Goal: Consume media (video, audio): Consume media (video, audio)

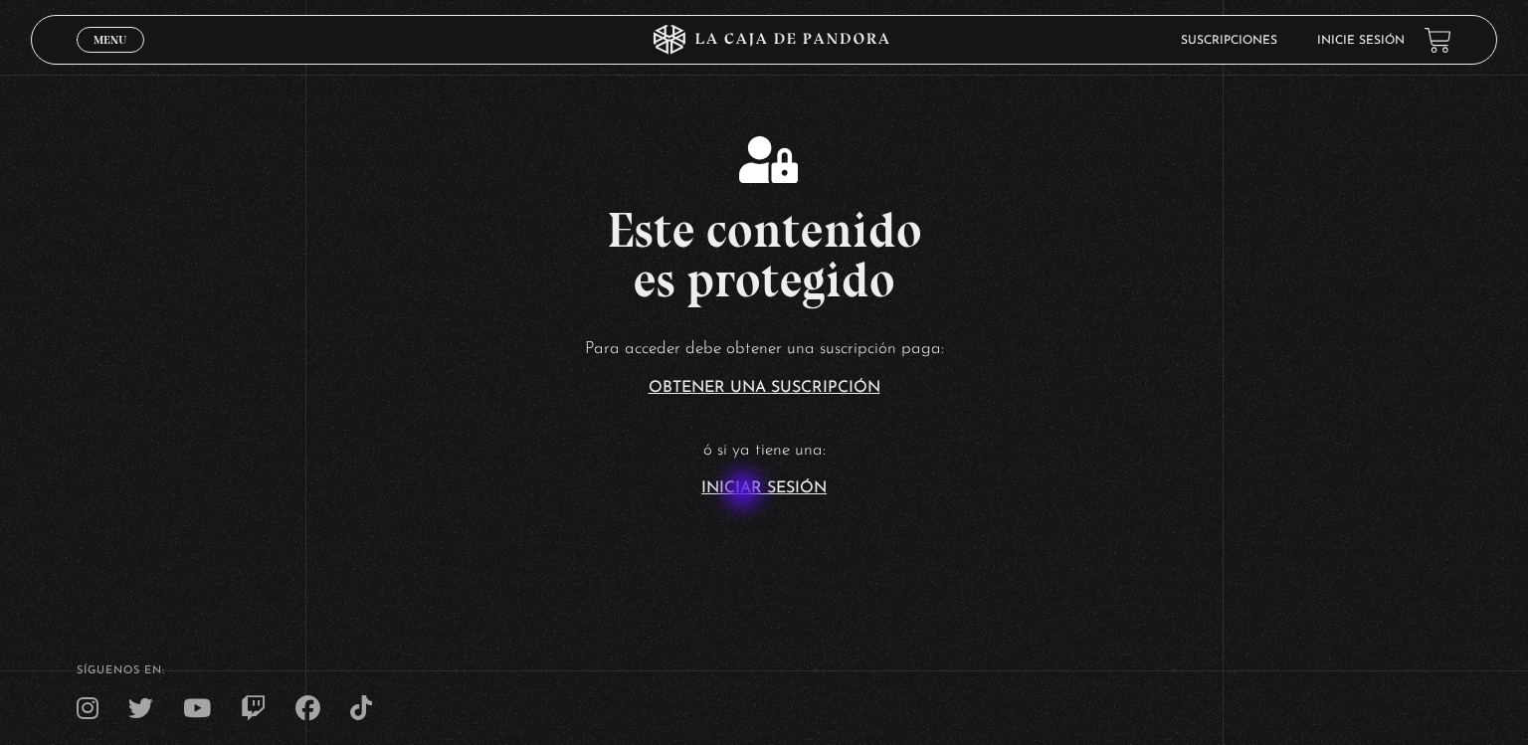
click at [745, 492] on link "Iniciar Sesión" at bounding box center [763, 488] width 125 height 16
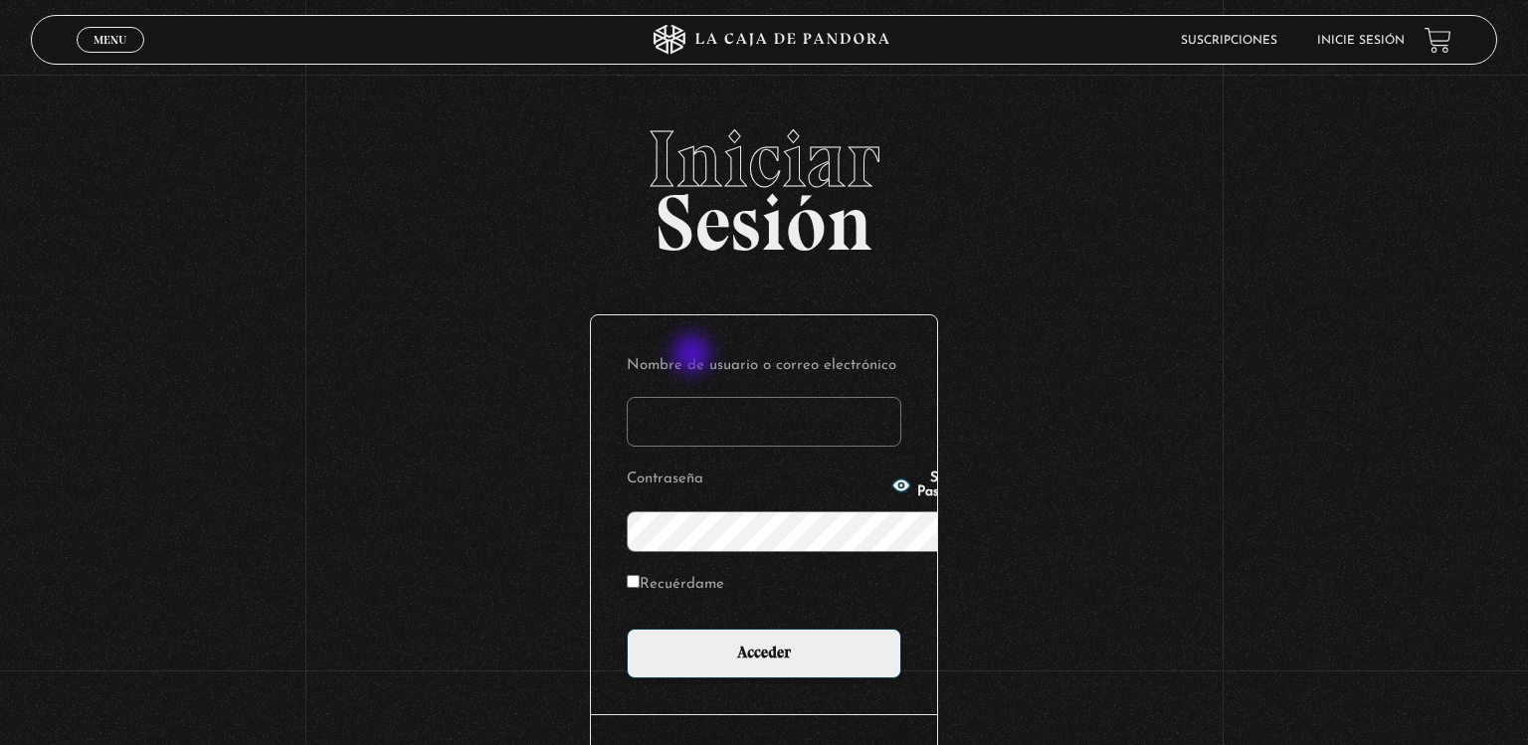
click at [694, 397] on input "Nombre de usuario o correo electrónico" at bounding box center [764, 422] width 275 height 50
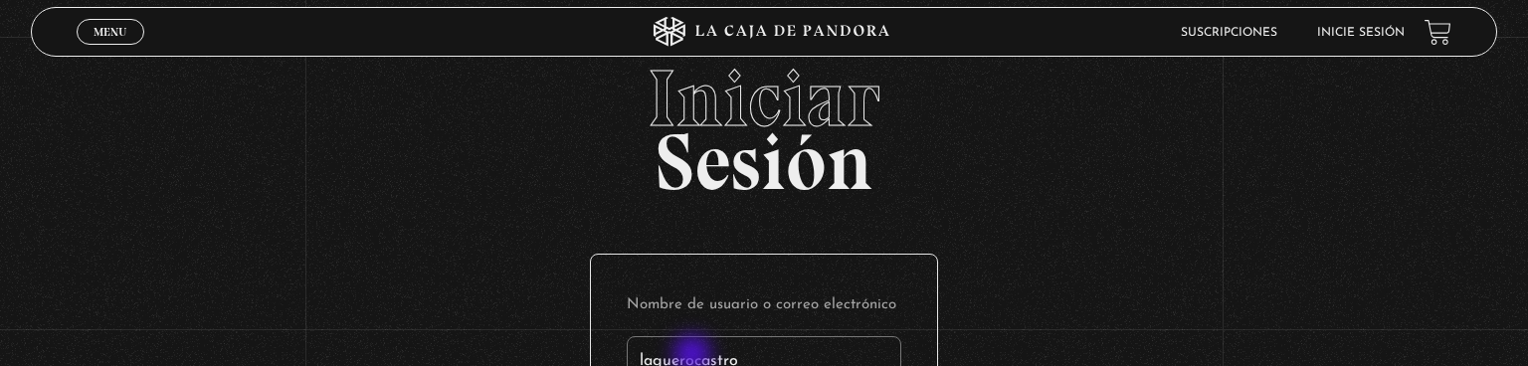
type input "laguerocastro"
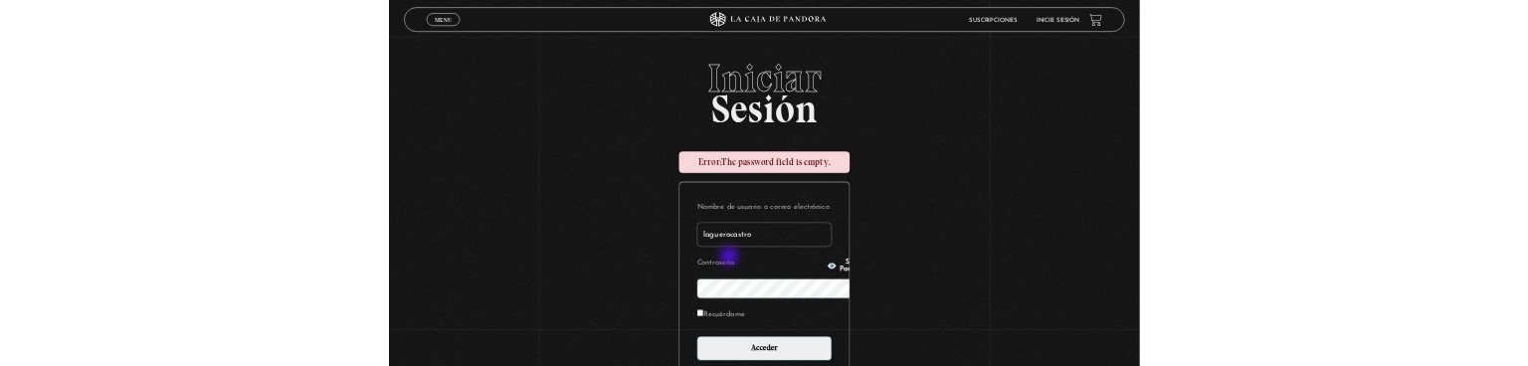
scroll to position [277, 0]
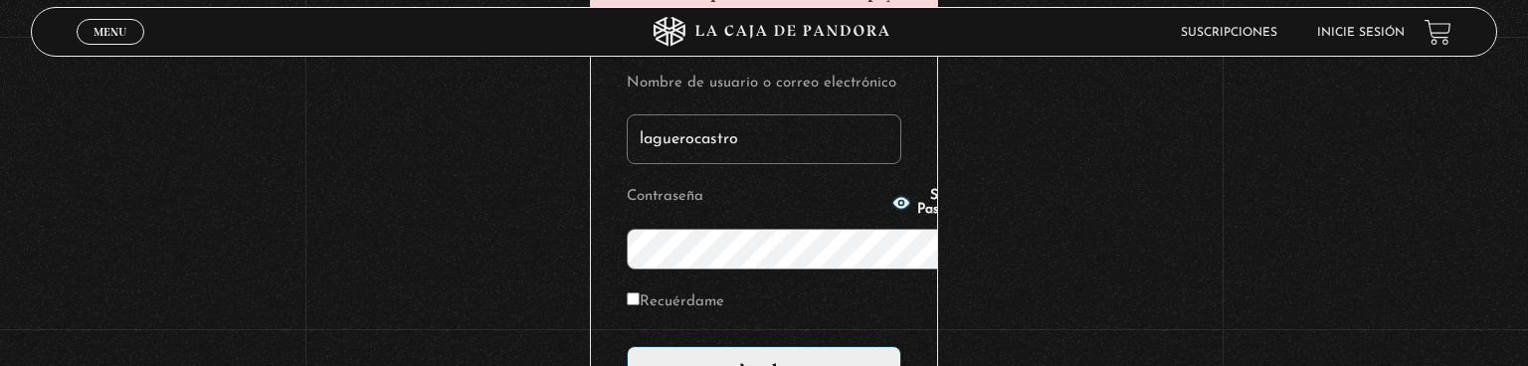
click at [627, 346] on input "Acceder" at bounding box center [764, 371] width 275 height 50
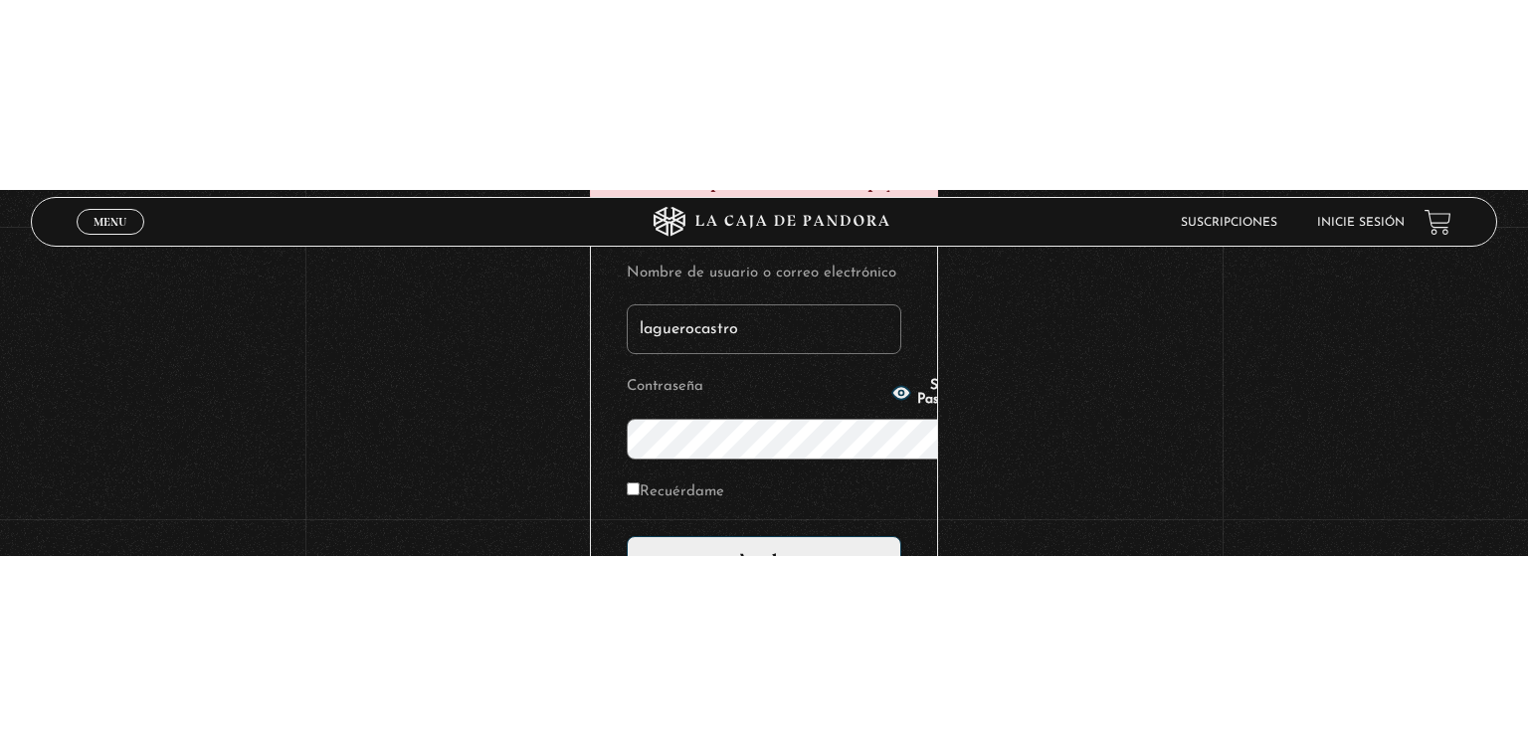
scroll to position [4, 0]
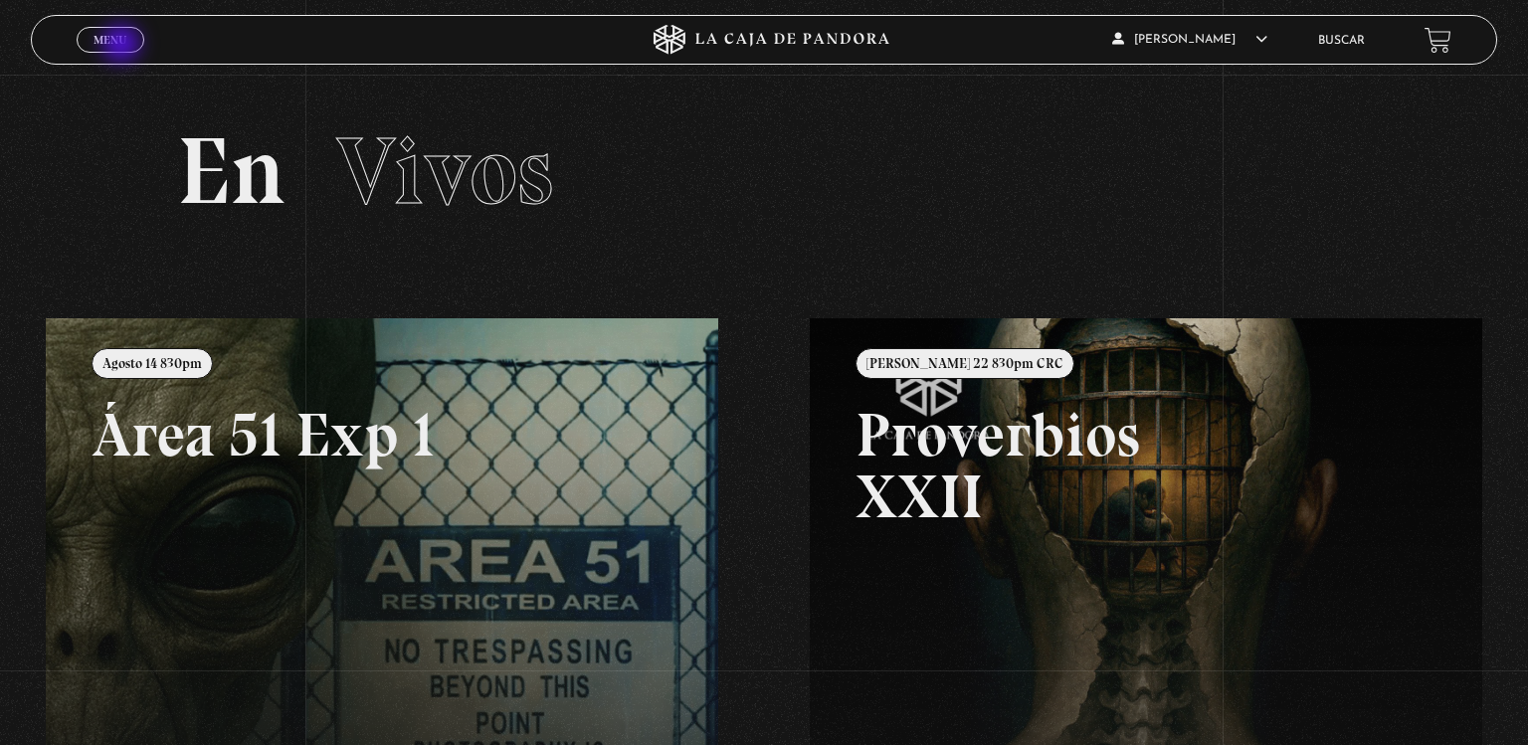
click at [123, 46] on span "Menu" at bounding box center [109, 40] width 33 height 12
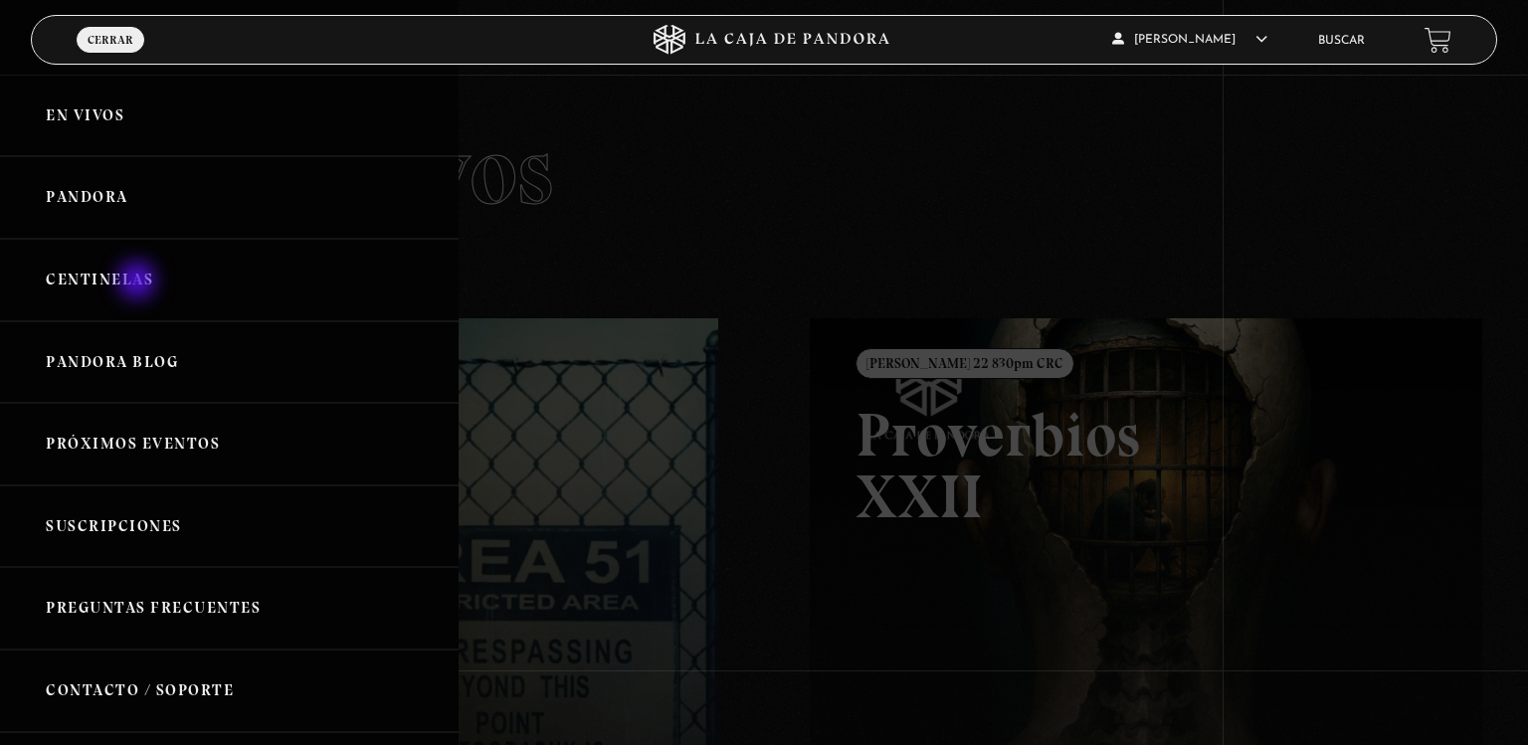
click at [139, 282] on link "Centinelas" at bounding box center [229, 280] width 459 height 83
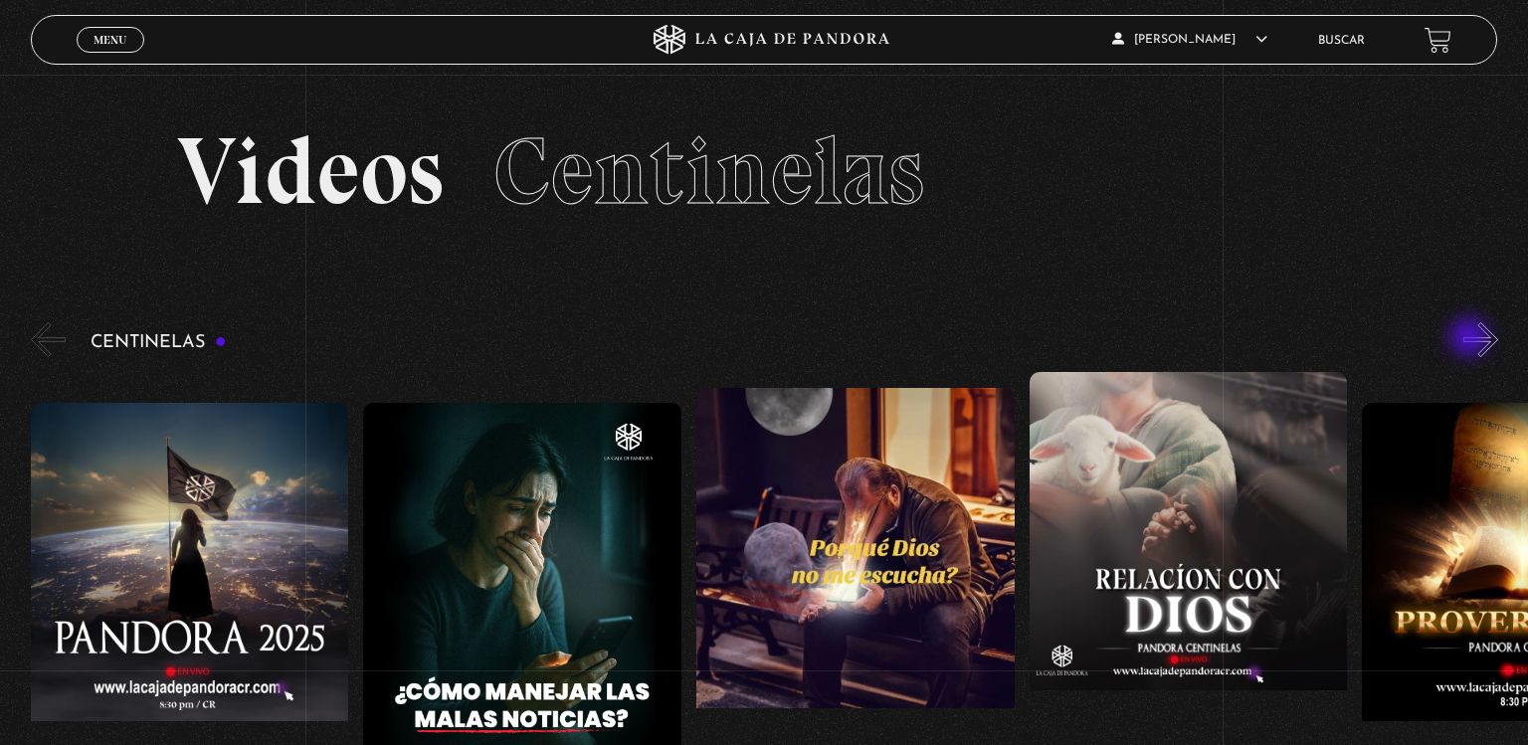
click at [1471, 339] on button "»" at bounding box center [1480, 339] width 35 height 35
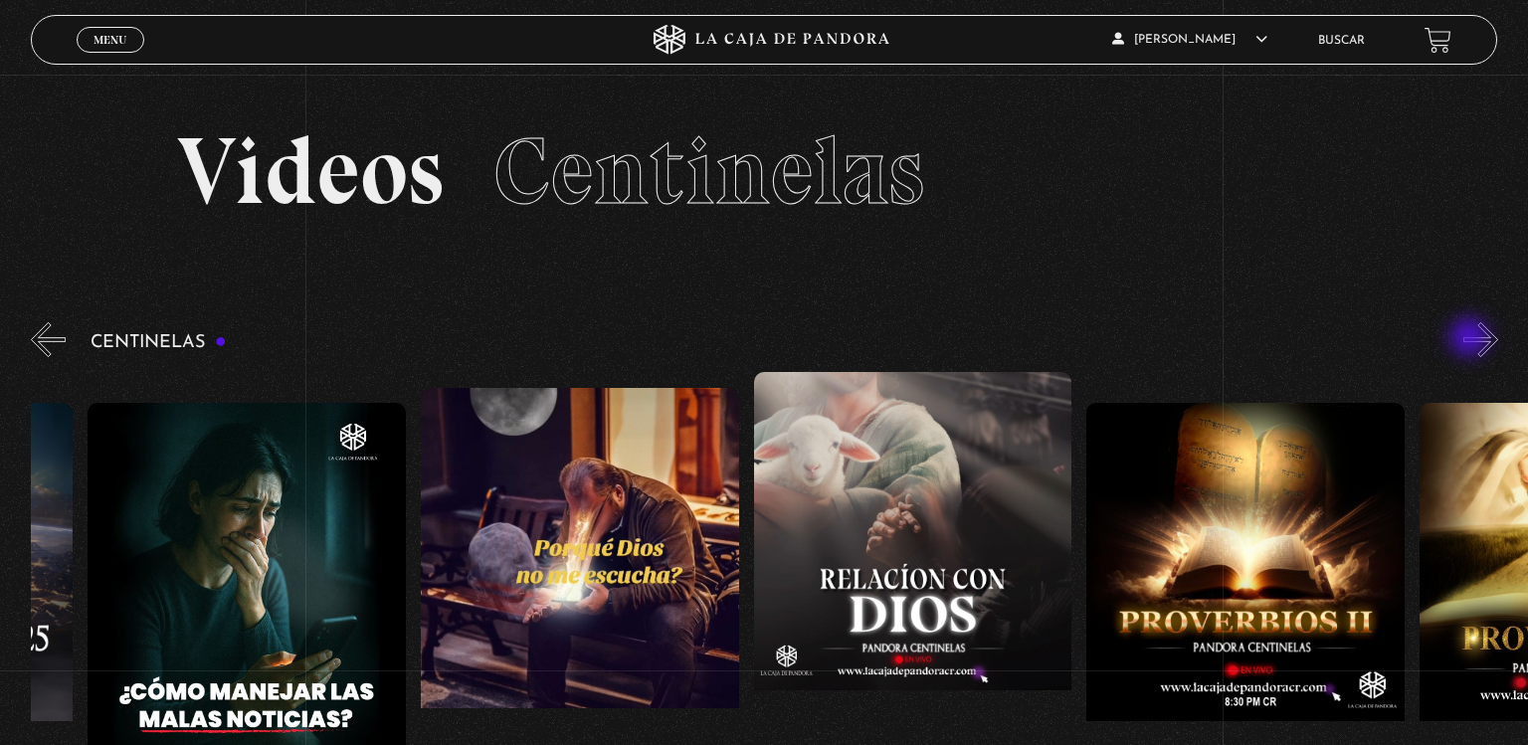
click at [1471, 339] on button "»" at bounding box center [1480, 339] width 35 height 35
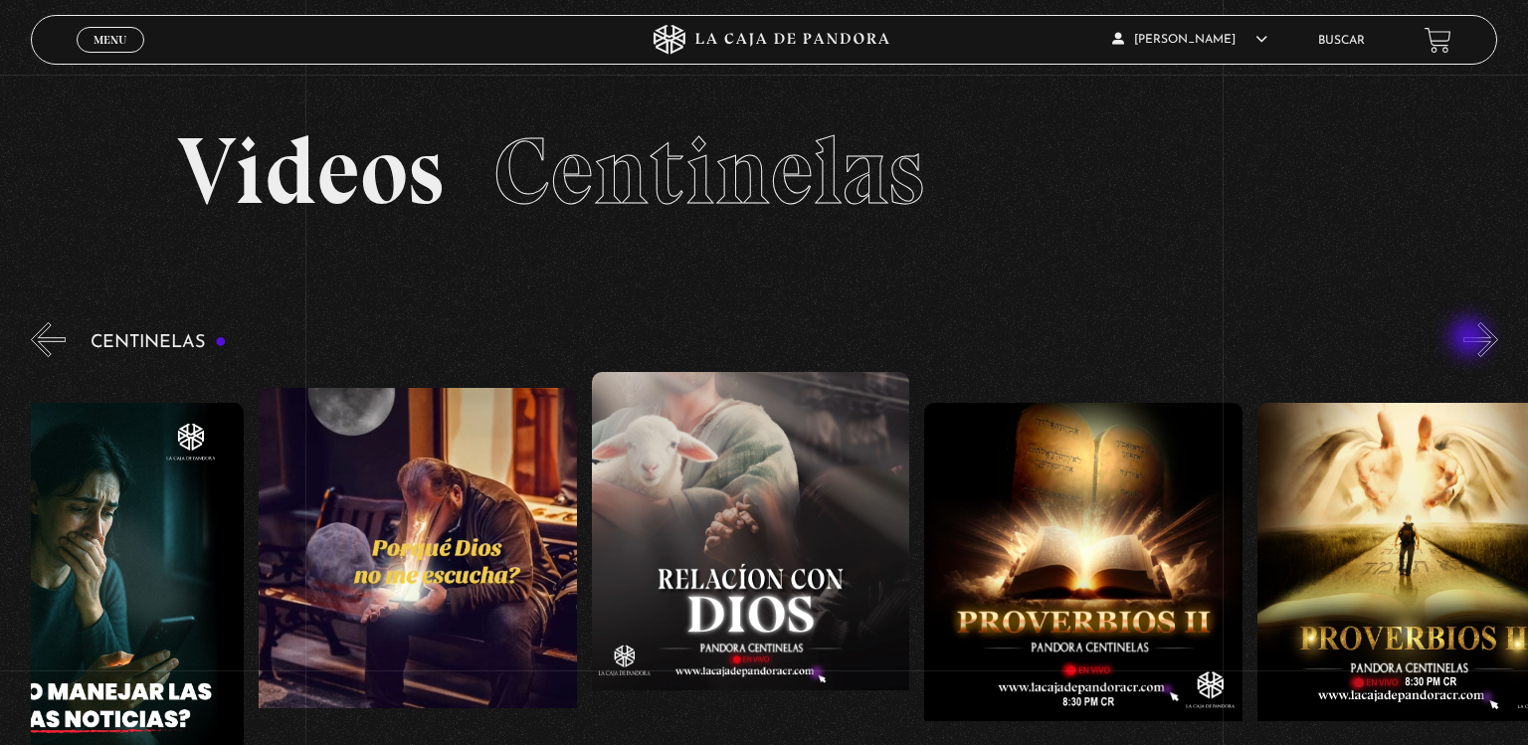
click at [1471, 339] on button "»" at bounding box center [1480, 339] width 35 height 35
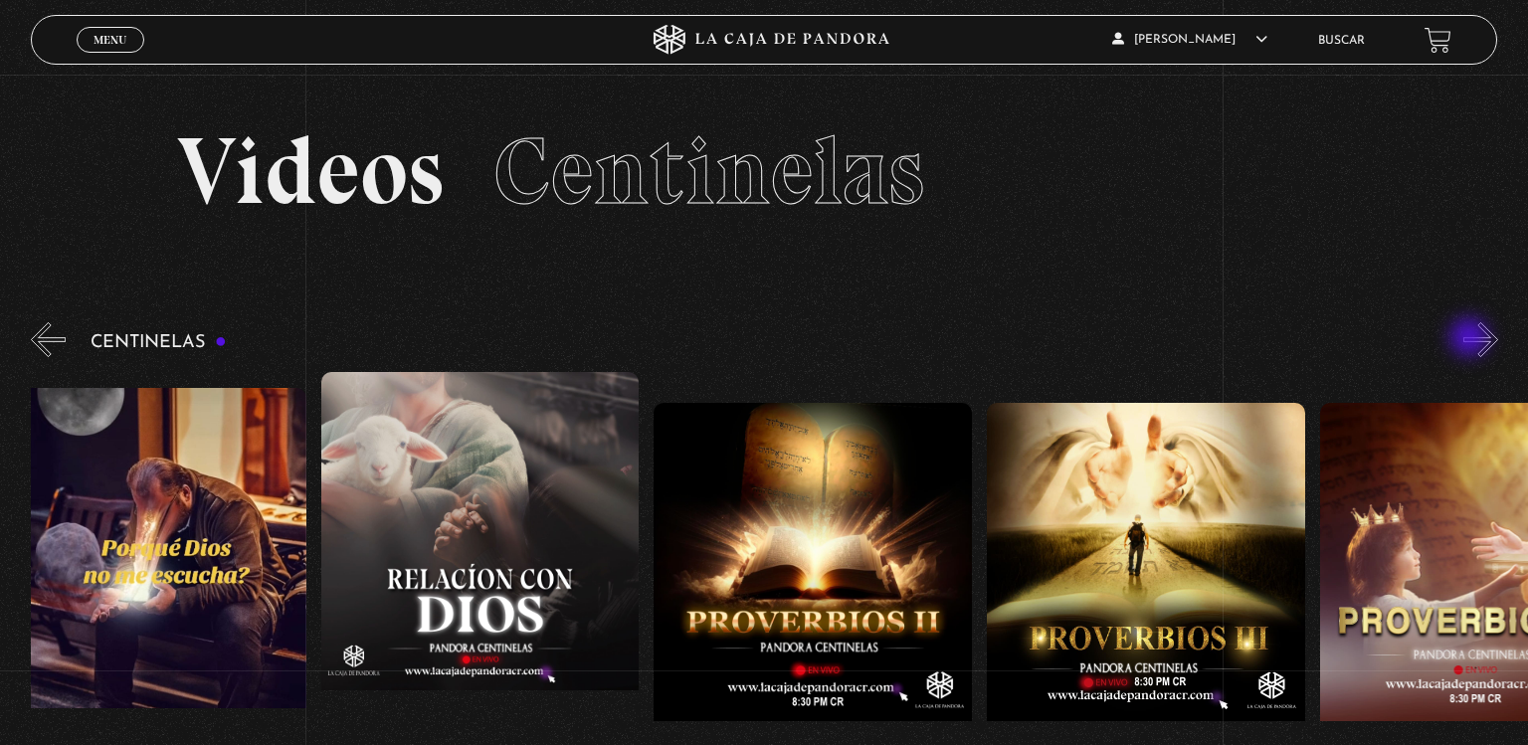
click at [1471, 339] on button "»" at bounding box center [1480, 339] width 35 height 35
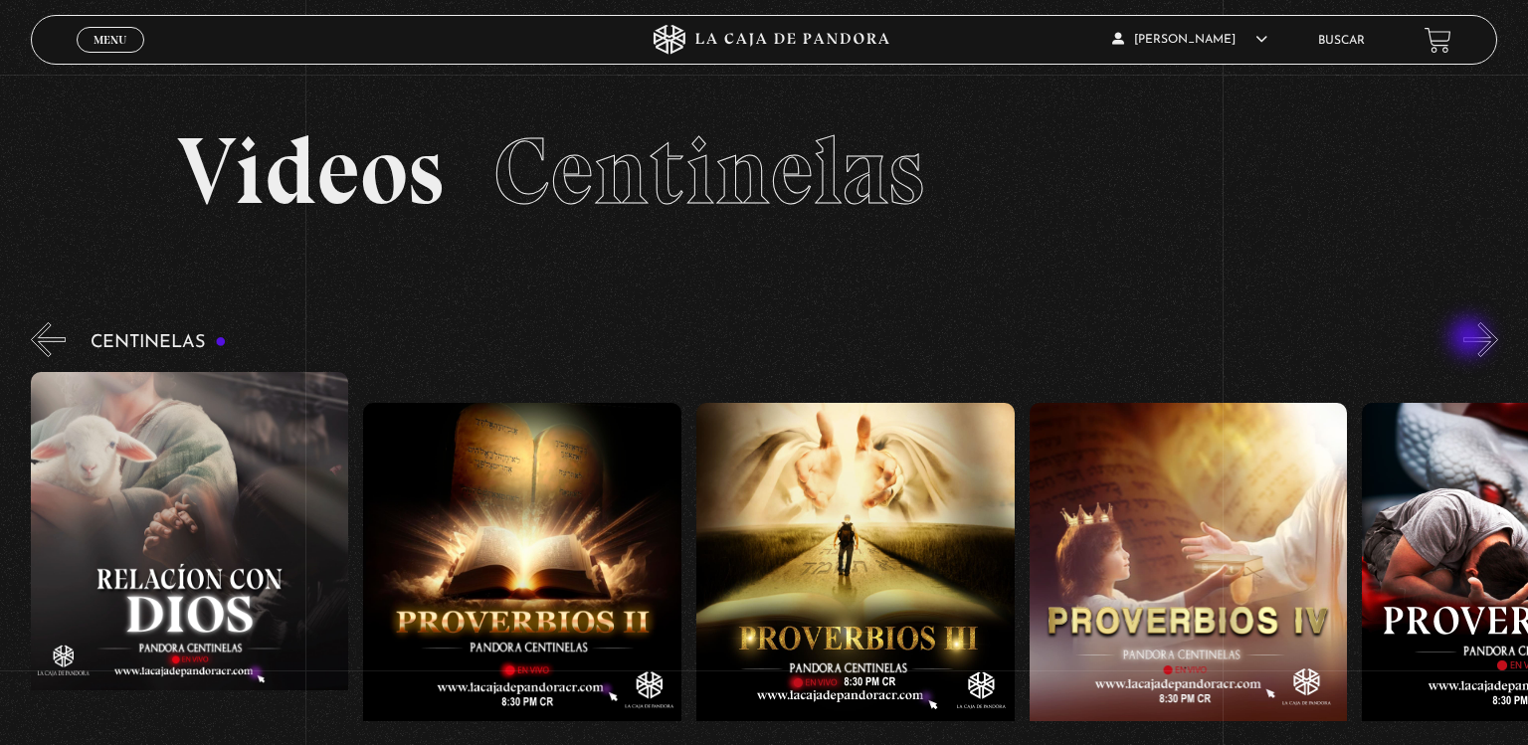
click at [1471, 339] on button "»" at bounding box center [1480, 339] width 35 height 35
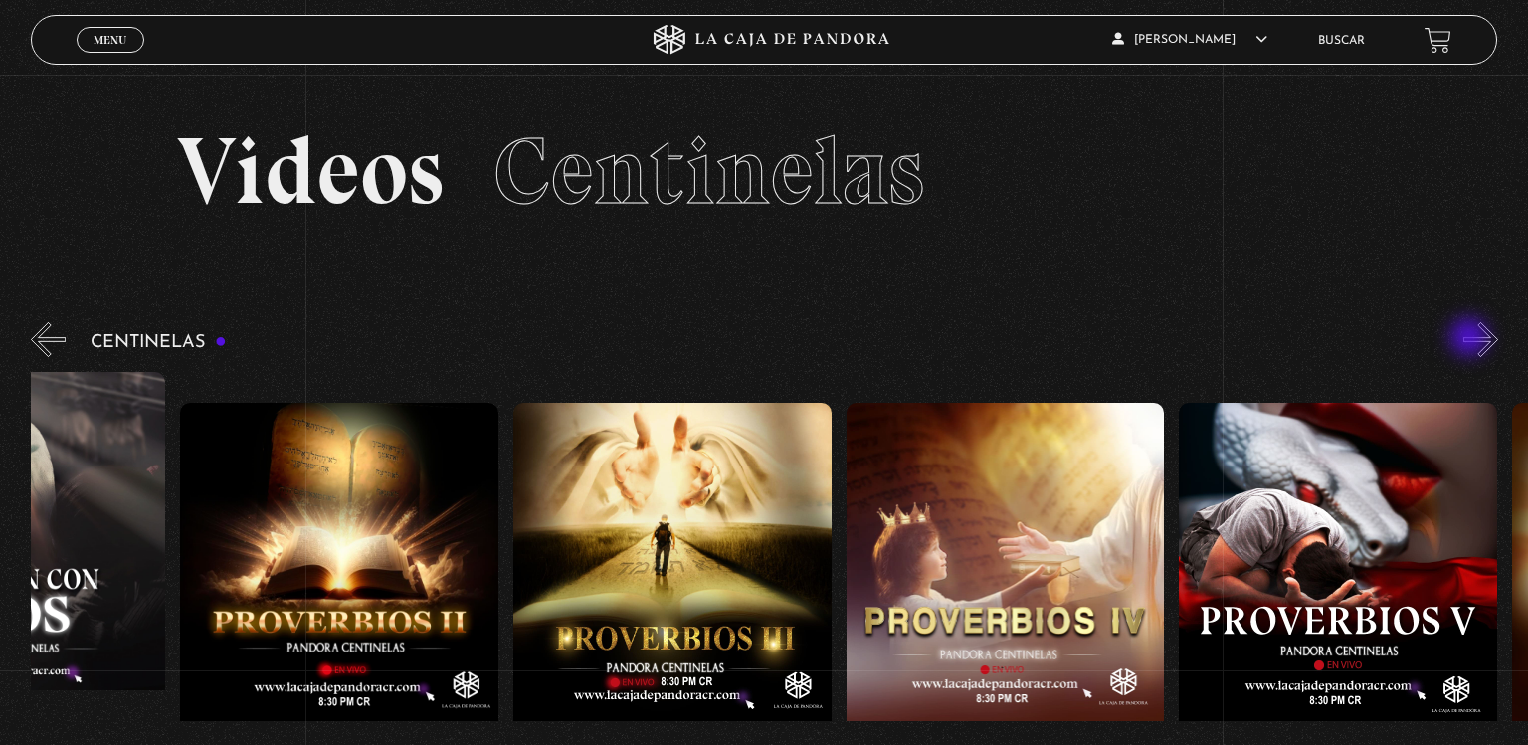
click at [1471, 339] on button "»" at bounding box center [1480, 339] width 35 height 35
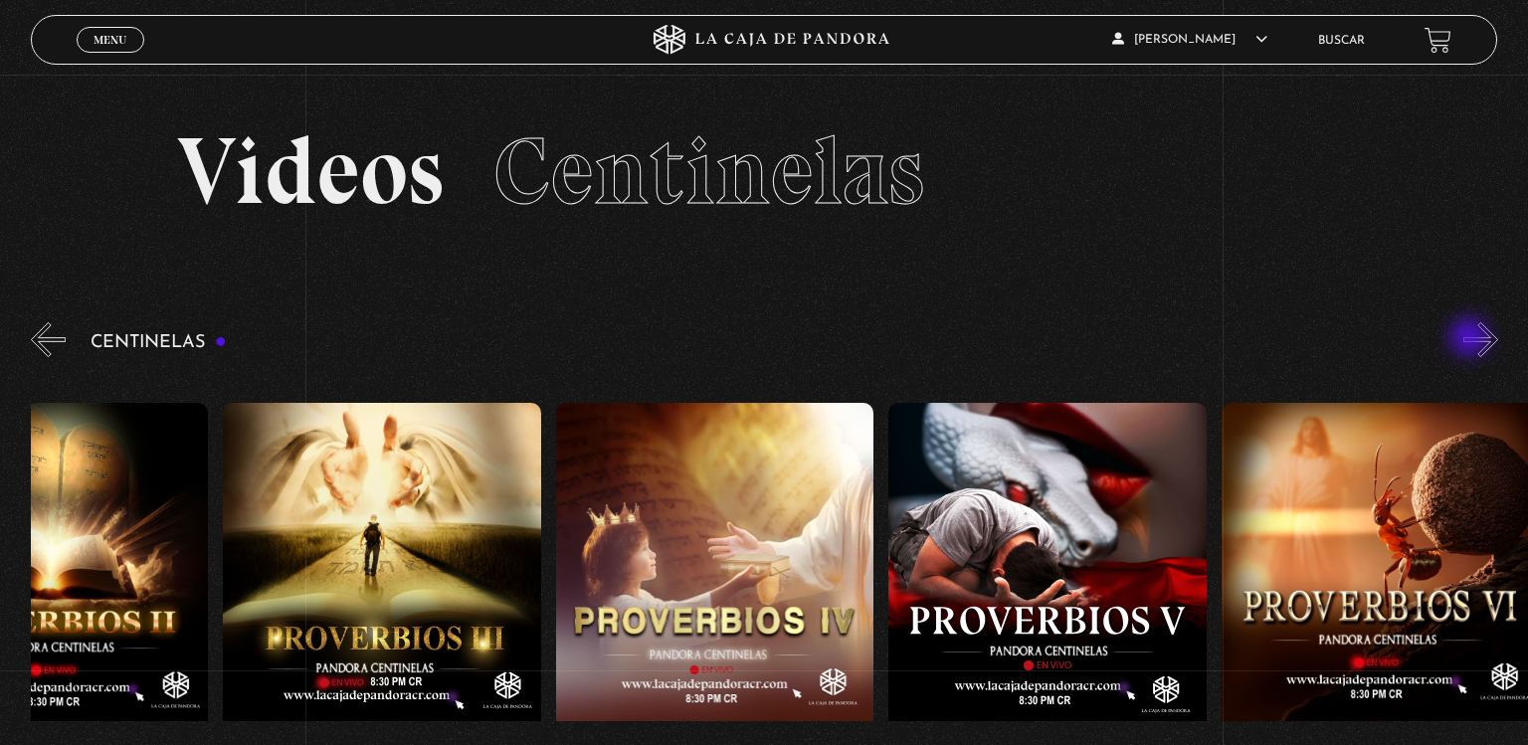
click at [1471, 339] on button "»" at bounding box center [1480, 339] width 35 height 35
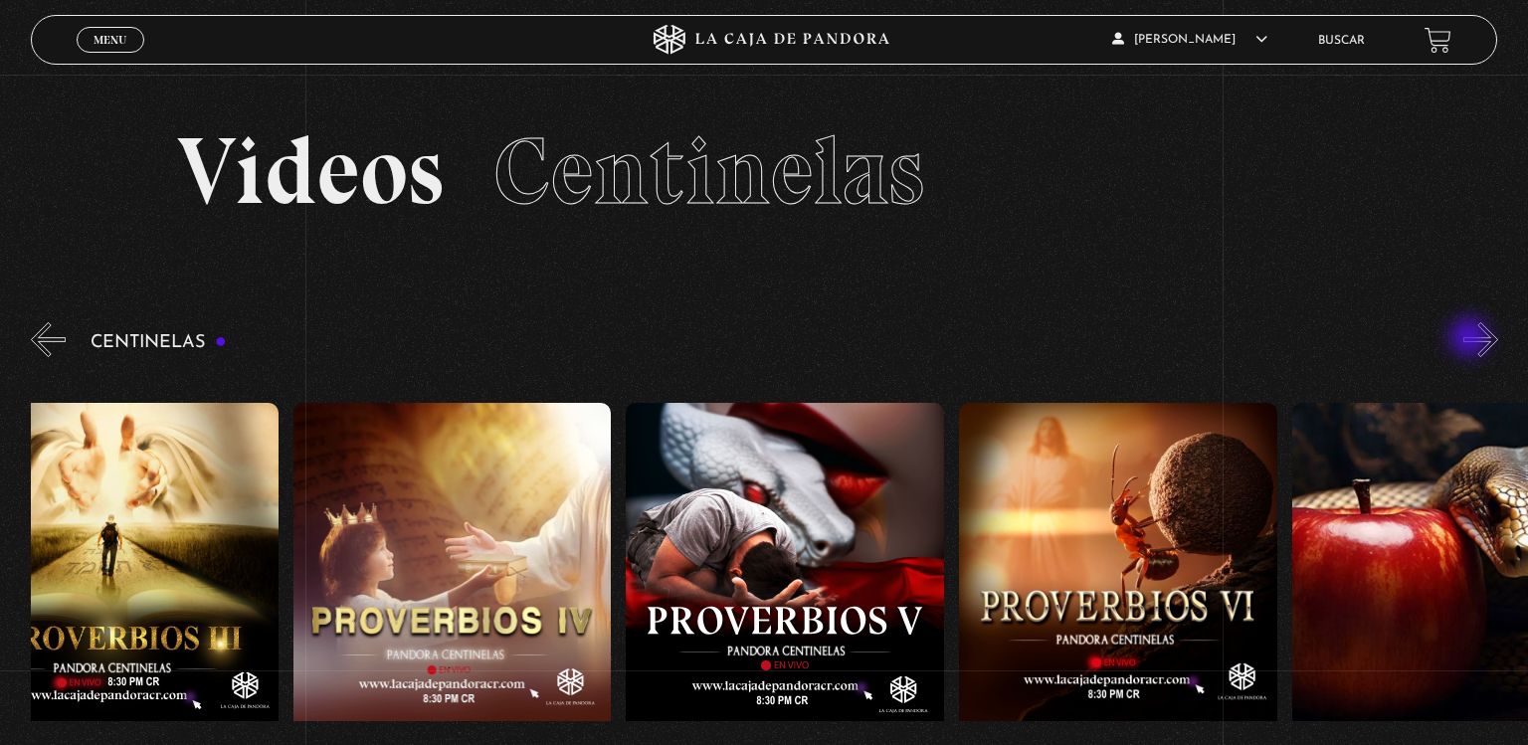
click at [1471, 339] on button "»" at bounding box center [1480, 339] width 35 height 35
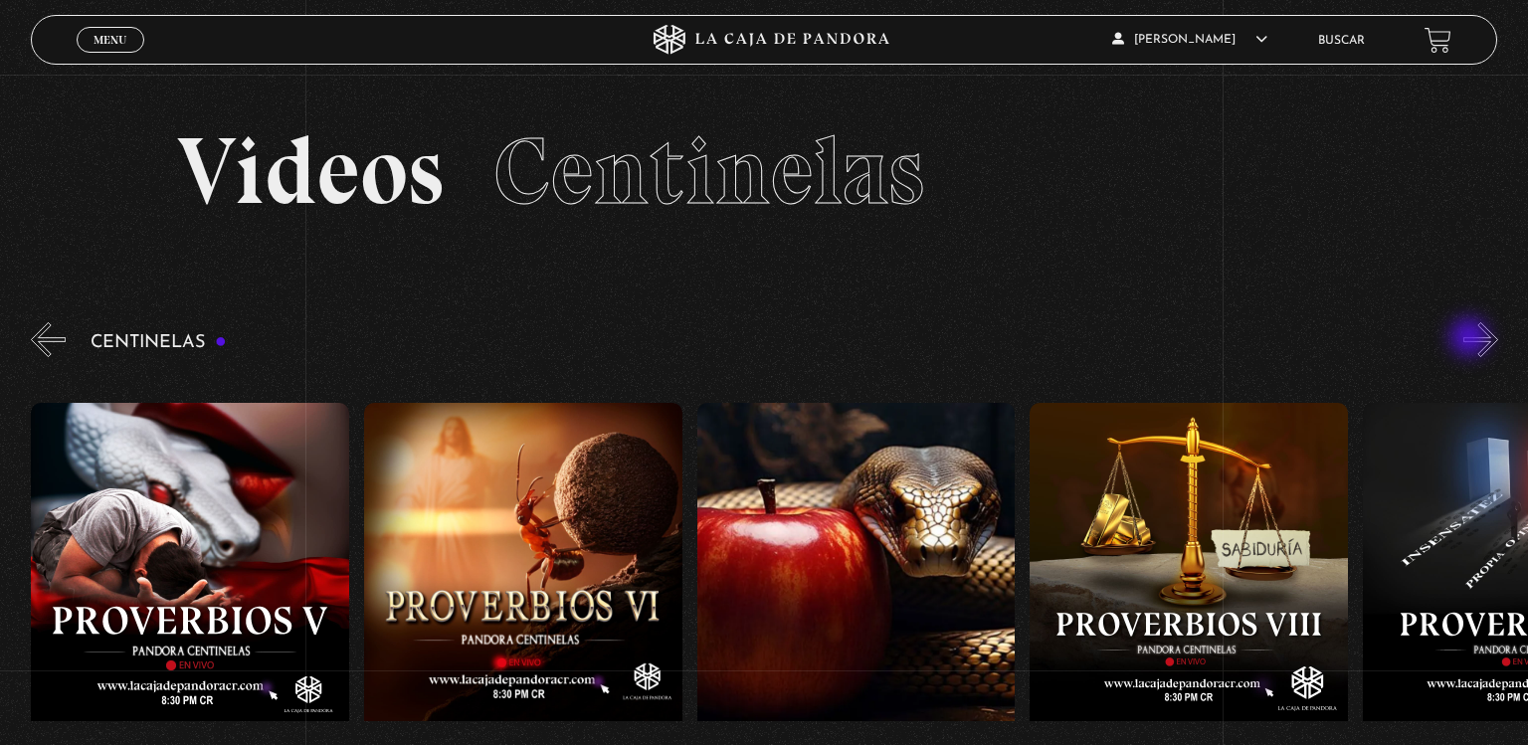
click at [1471, 339] on button "»" at bounding box center [1480, 339] width 35 height 35
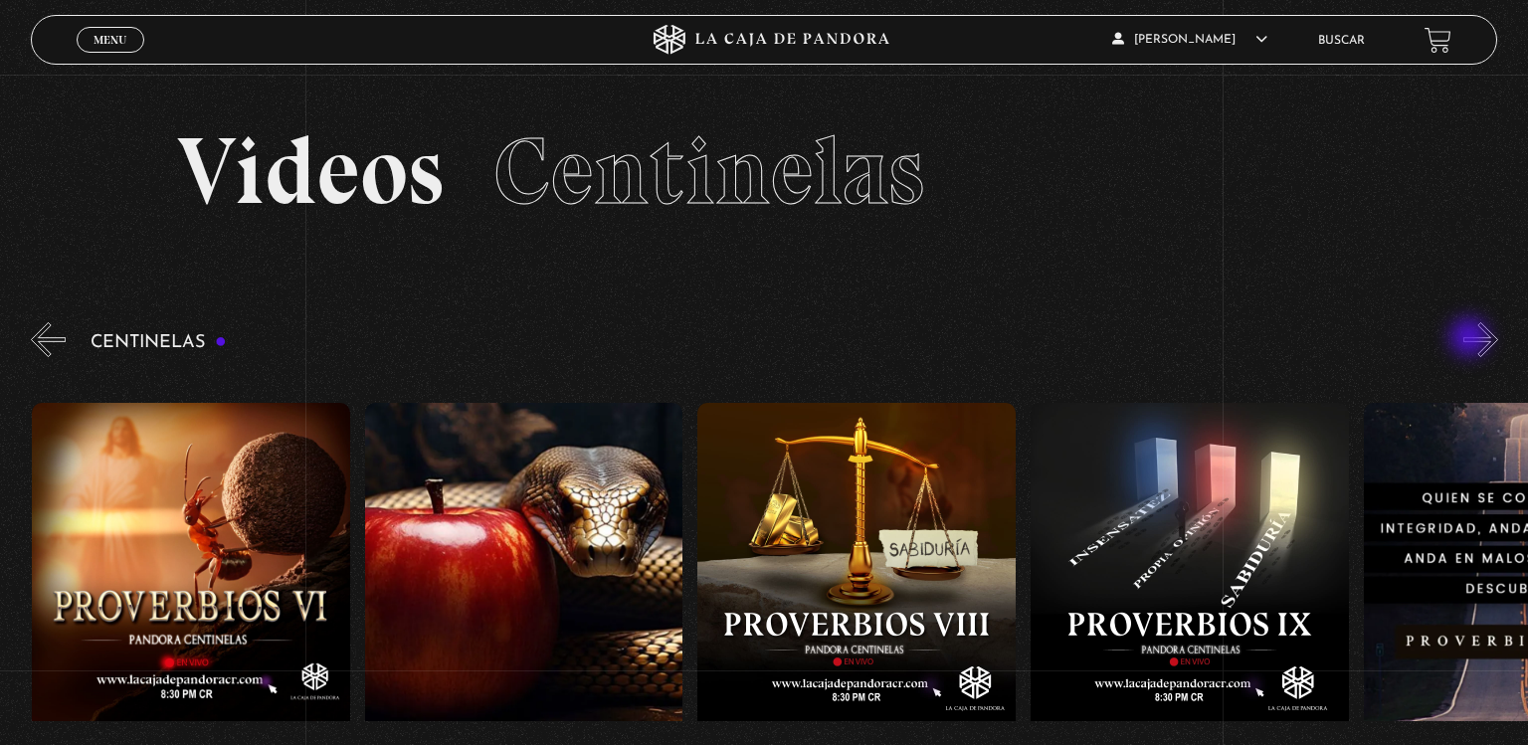
click at [1471, 339] on button "»" at bounding box center [1480, 339] width 35 height 35
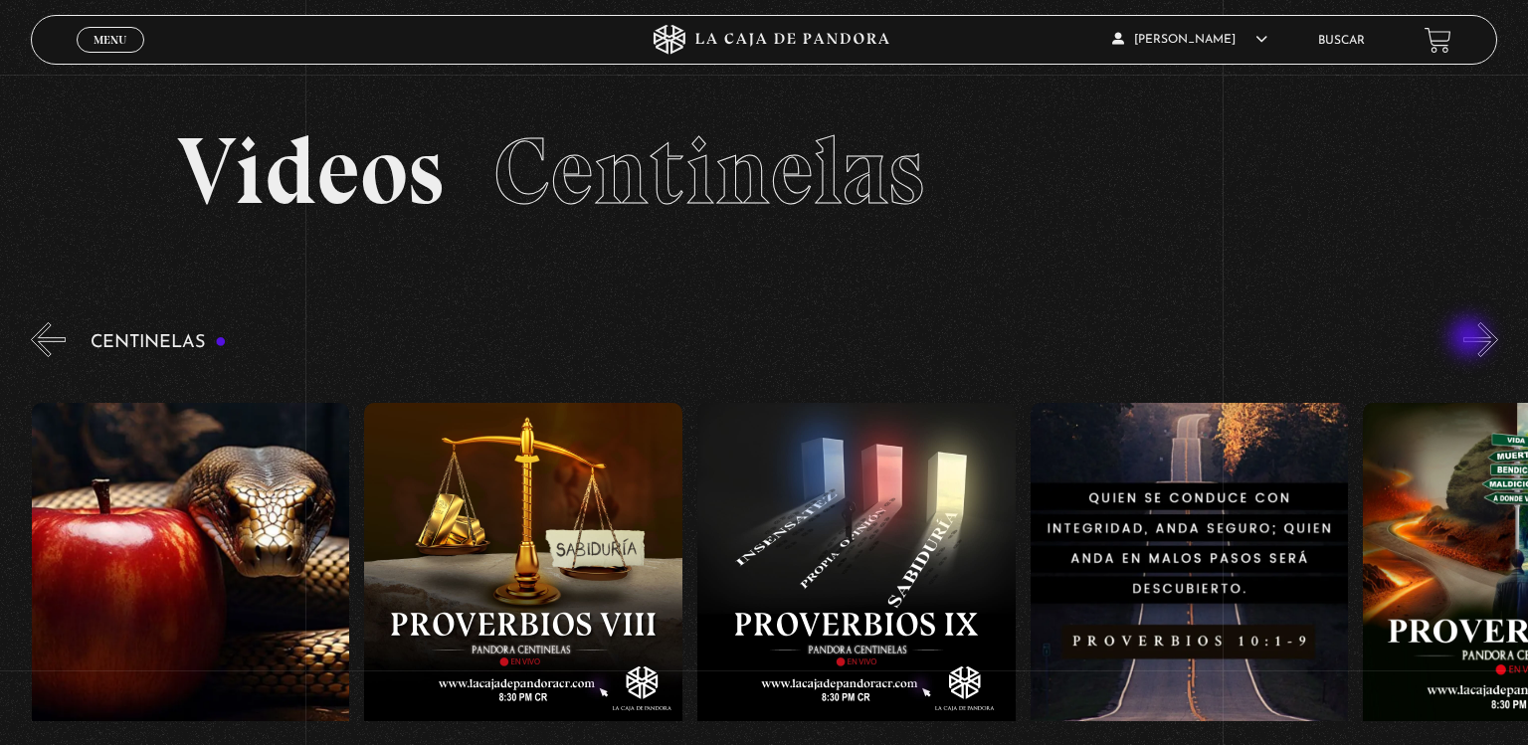
click at [1471, 339] on button "»" at bounding box center [1480, 339] width 35 height 35
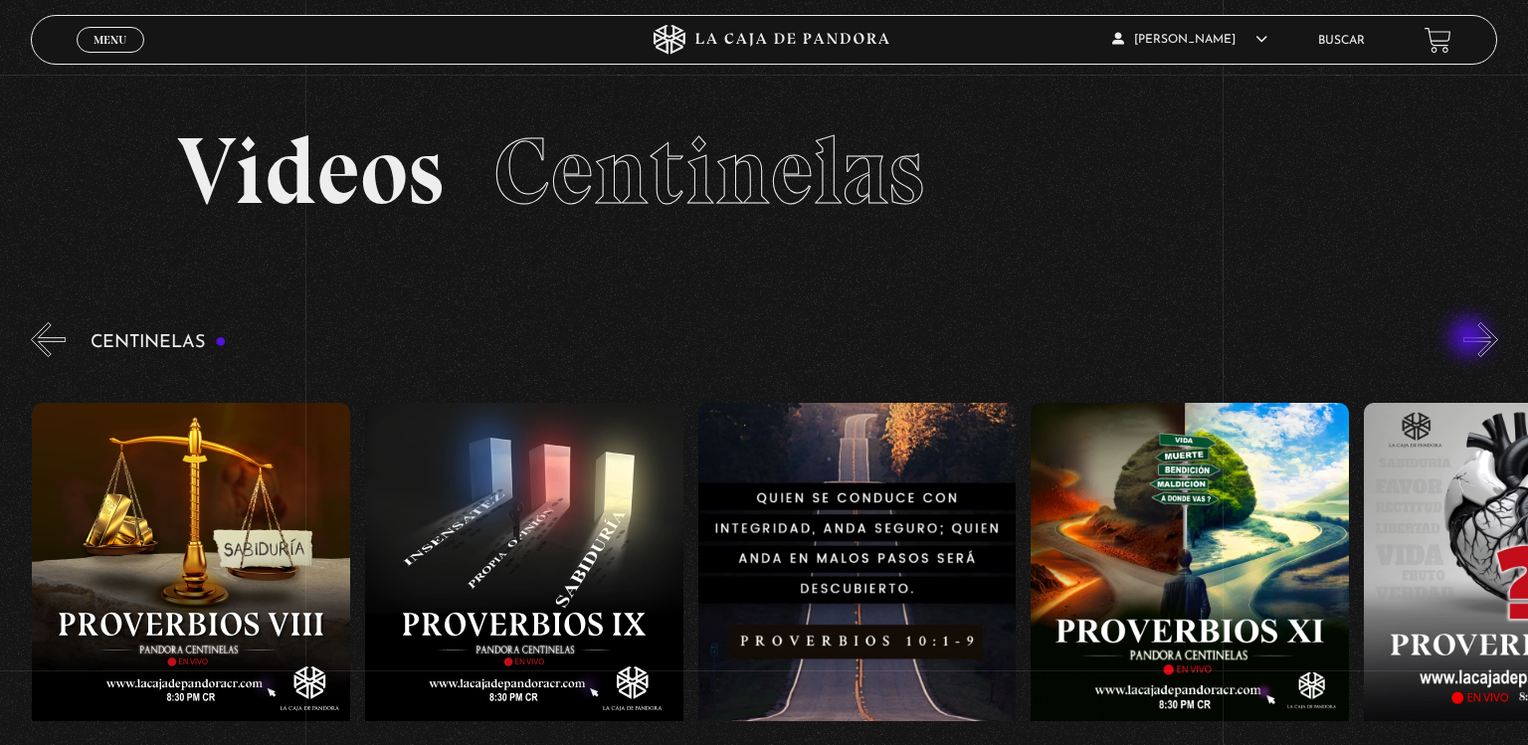
scroll to position [0, 3328]
click at [1468, 349] on button "»" at bounding box center [1480, 339] width 35 height 35
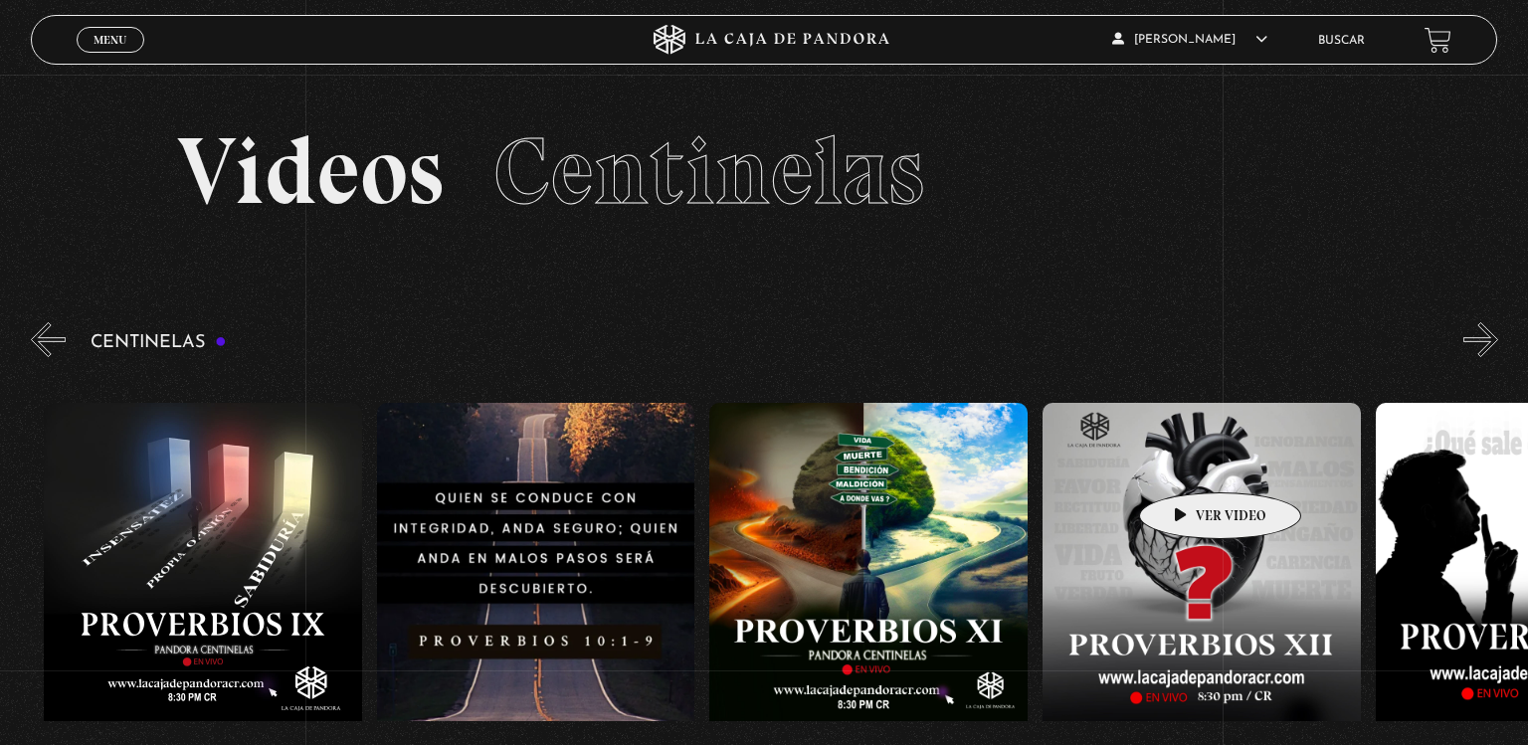
scroll to position [0, 3660]
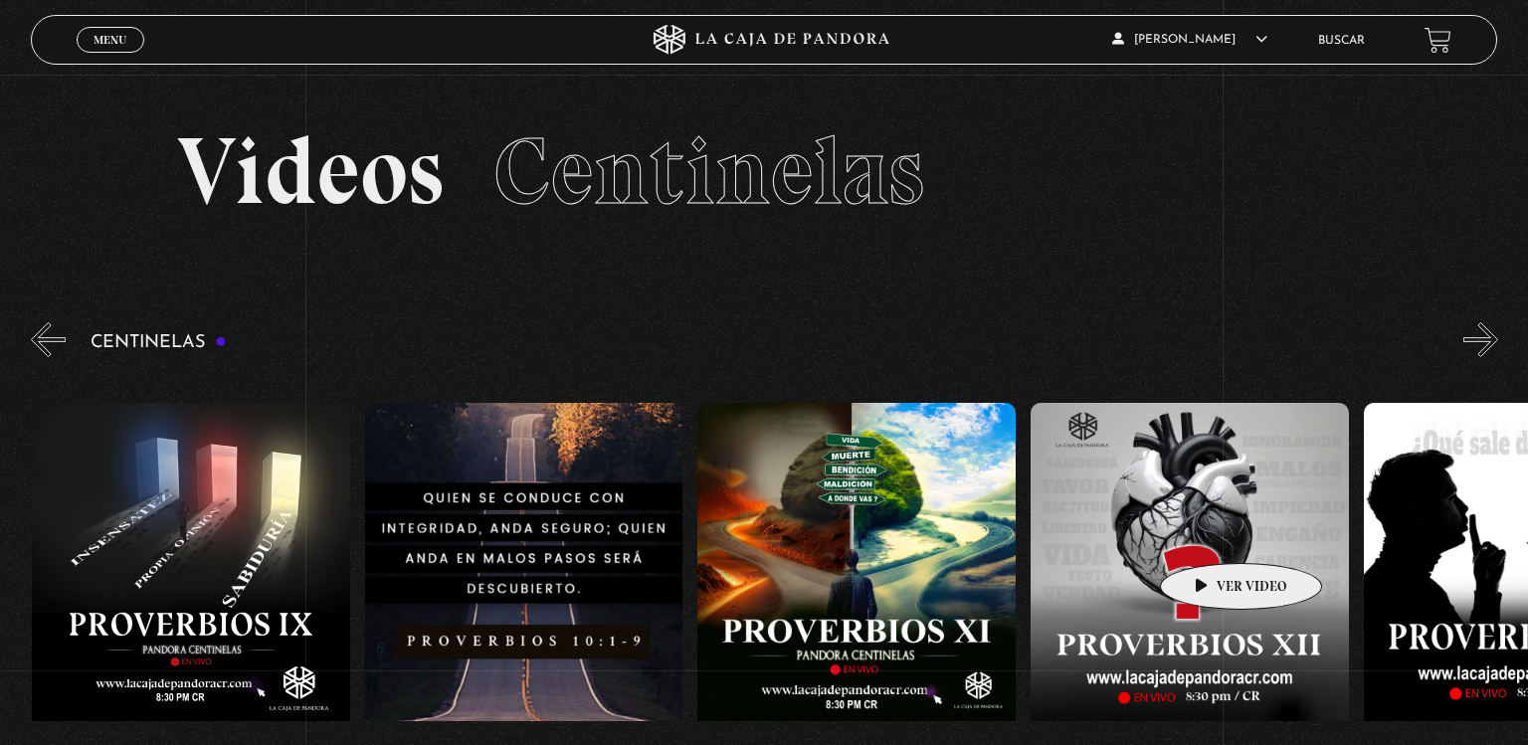
click at [1209, 533] on figure at bounding box center [1189, 582] width 318 height 358
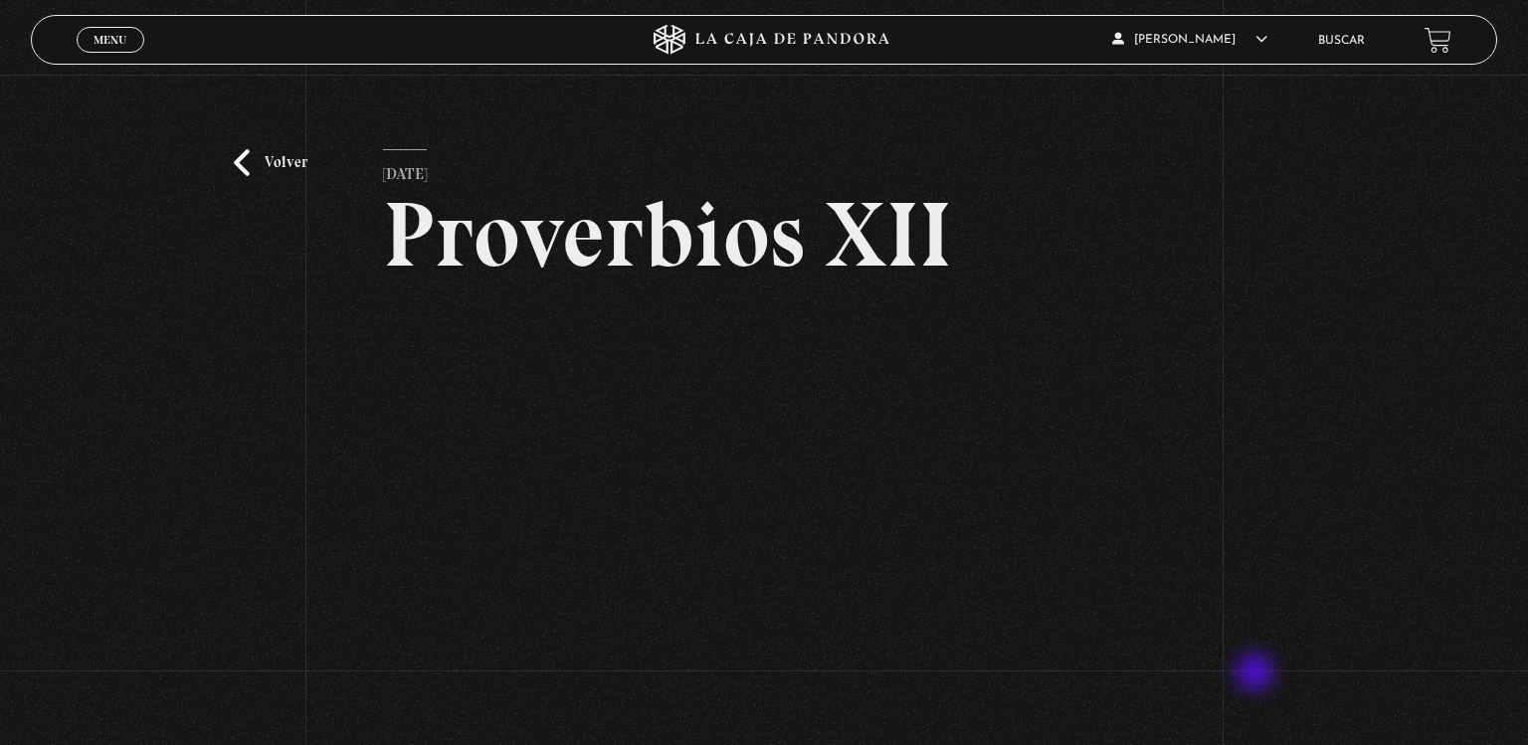
click at [1257, 674] on div "Volver [DATE] Proverbios XII WhatsApp Twitter Messenger Email" at bounding box center [764, 492] width 1528 height 834
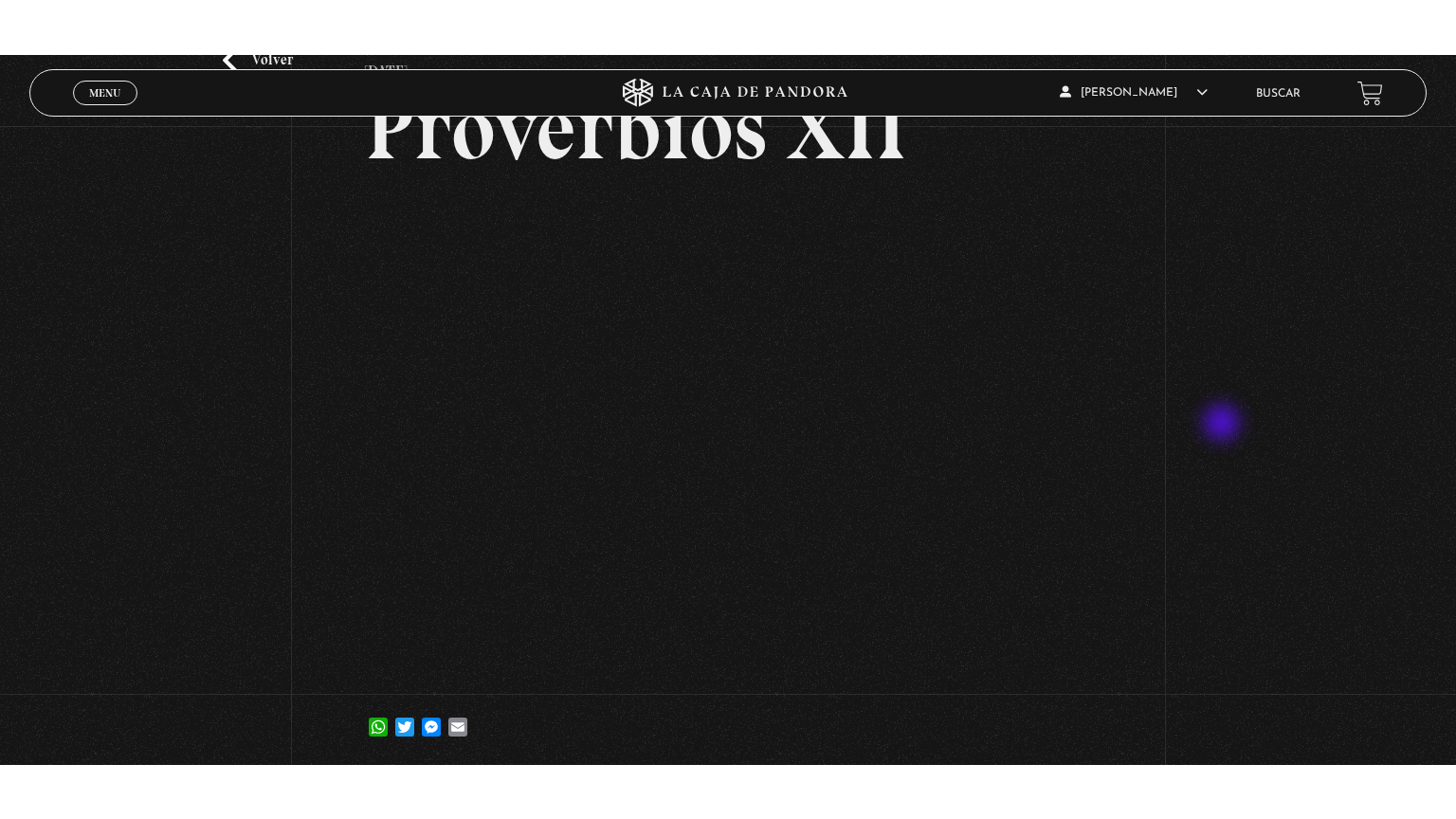
scroll to position [151, 0]
